Goal: Check status: Check status

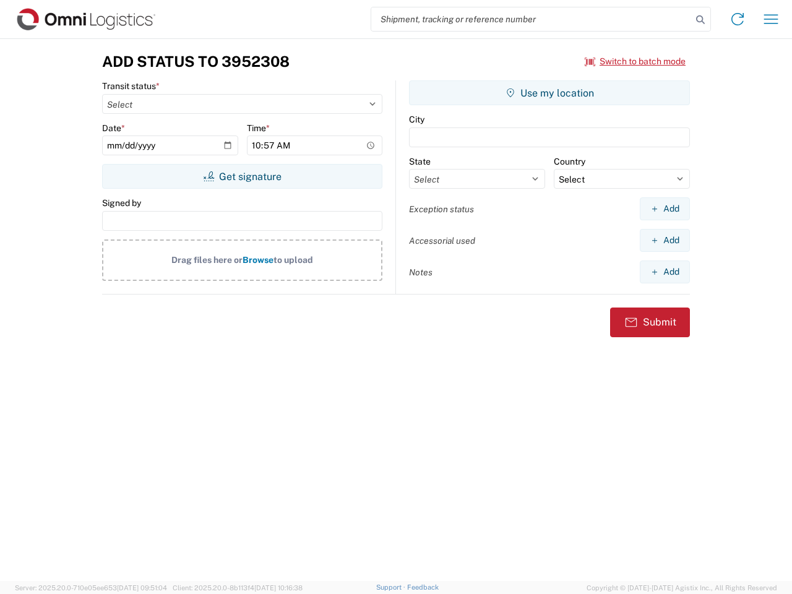
click at [532, 19] on input "search" at bounding box center [531, 19] width 321 height 24
click at [701, 20] on icon at bounding box center [700, 19] width 17 height 17
click at [738, 19] on icon at bounding box center [738, 19] width 20 height 20
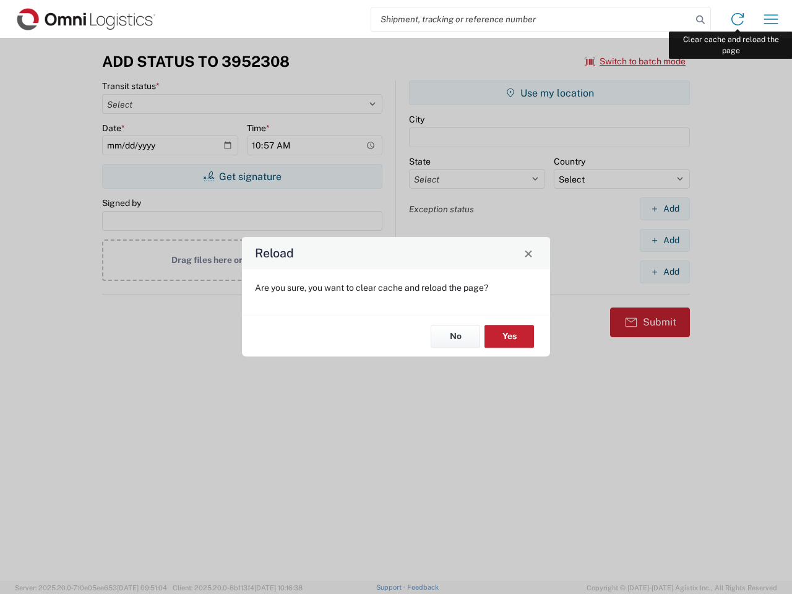
click at [771, 19] on div "Reload Are you sure, you want to clear cache and reload the page? No Yes" at bounding box center [396, 297] width 792 height 594
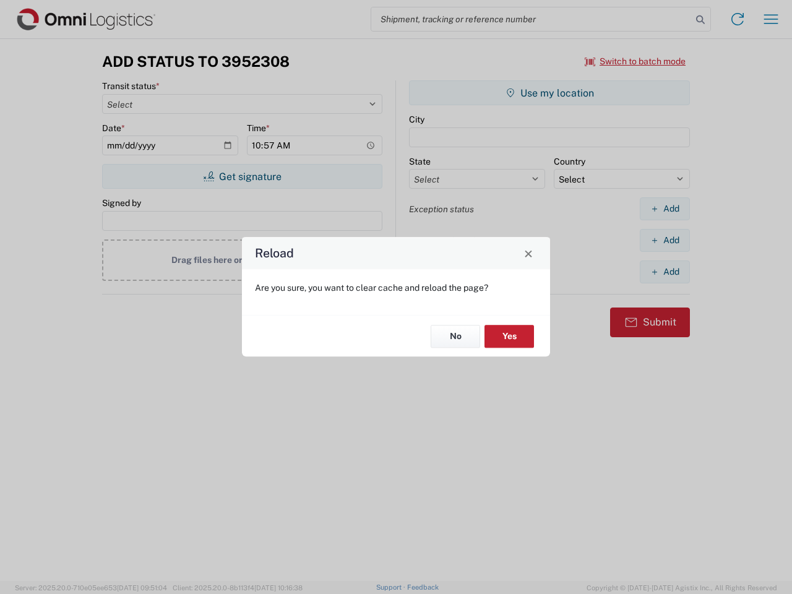
click at [636, 61] on div "Reload Are you sure, you want to clear cache and reload the page? No Yes" at bounding box center [396, 297] width 792 height 594
click at [242, 176] on div "Reload Are you sure, you want to clear cache and reload the page? No Yes" at bounding box center [396, 297] width 792 height 594
click at [550, 93] on div "Reload Are you sure, you want to clear cache and reload the page? No Yes" at bounding box center [396, 297] width 792 height 594
click at [665, 209] on div "Reload Are you sure, you want to clear cache and reload the page? No Yes" at bounding box center [396, 297] width 792 height 594
click at [665, 240] on div "Reload Are you sure, you want to clear cache and reload the page? No Yes" at bounding box center [396, 297] width 792 height 594
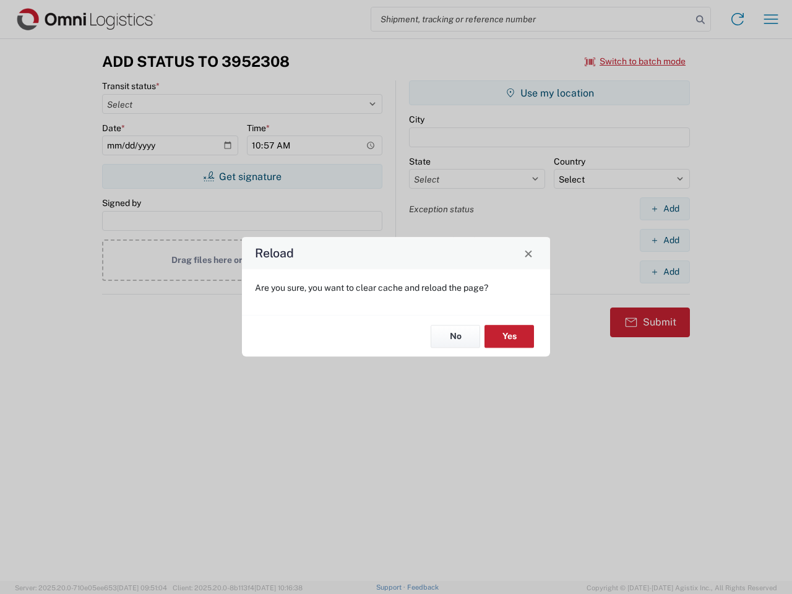
click at [665, 272] on div "Reload Are you sure, you want to clear cache and reload the page? No Yes" at bounding box center [396, 297] width 792 height 594
